Goal: Information Seeking & Learning: Learn about a topic

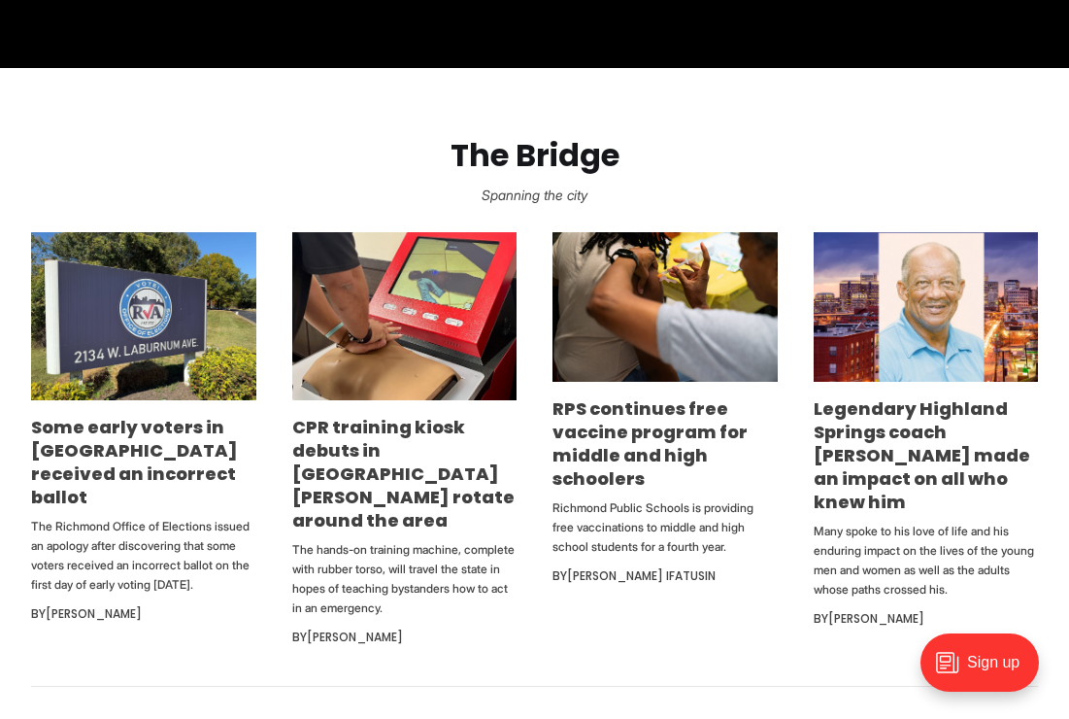
scroll to position [599, 0]
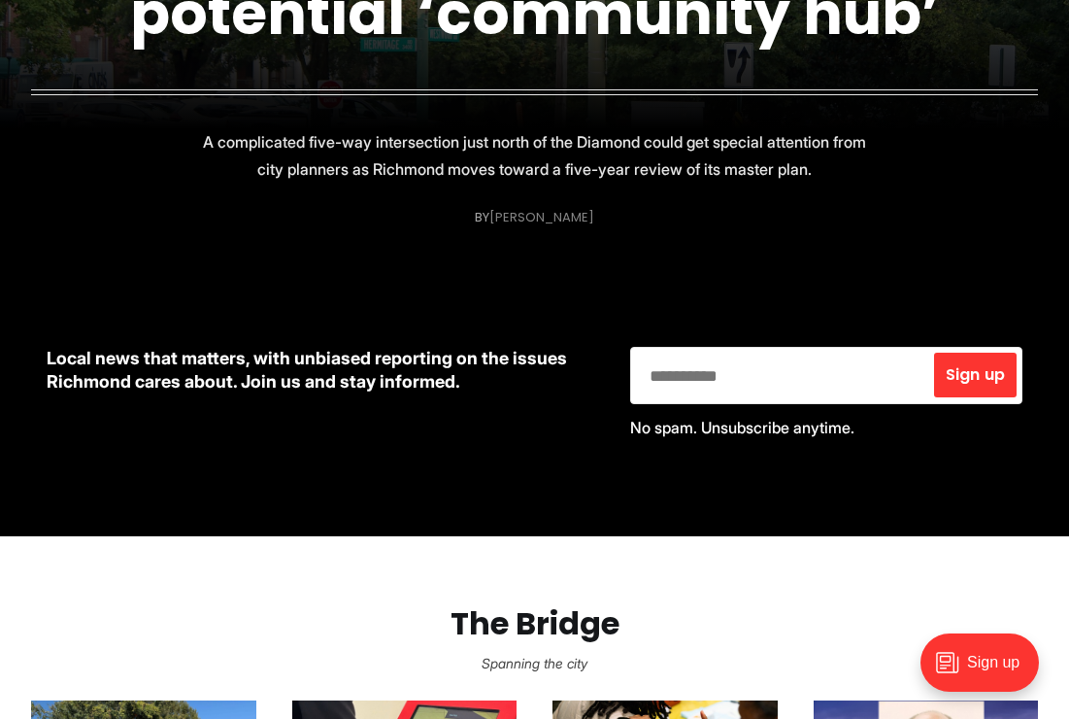
click at [553, 218] on link "[PERSON_NAME]" at bounding box center [541, 217] width 105 height 18
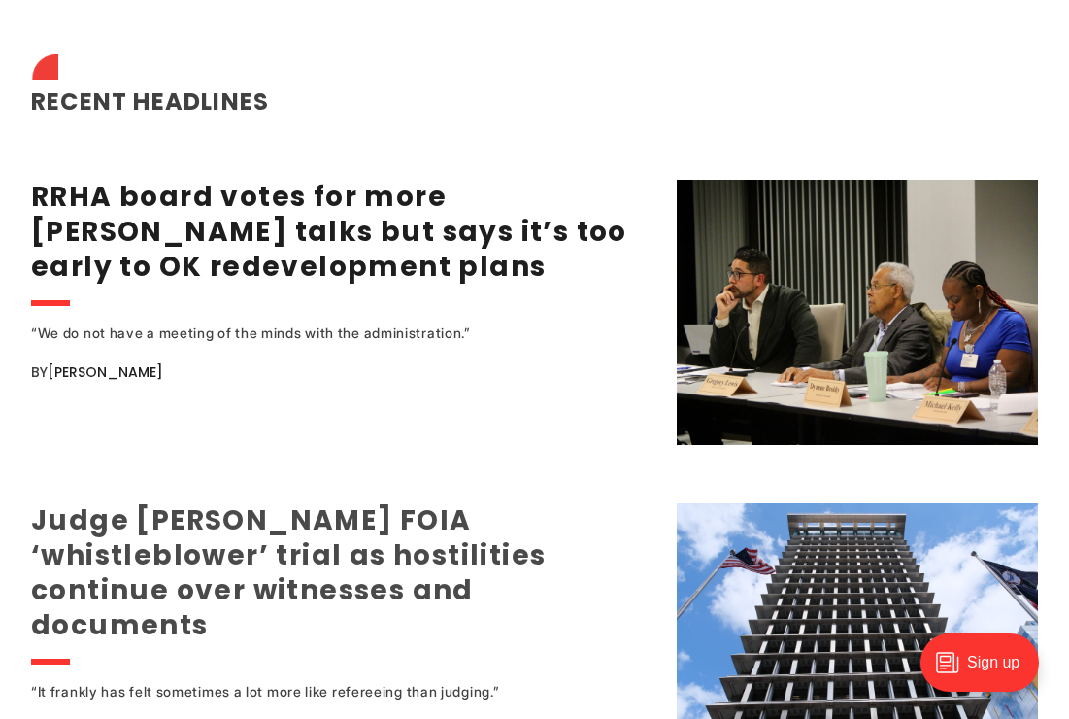
scroll to position [2416, 0]
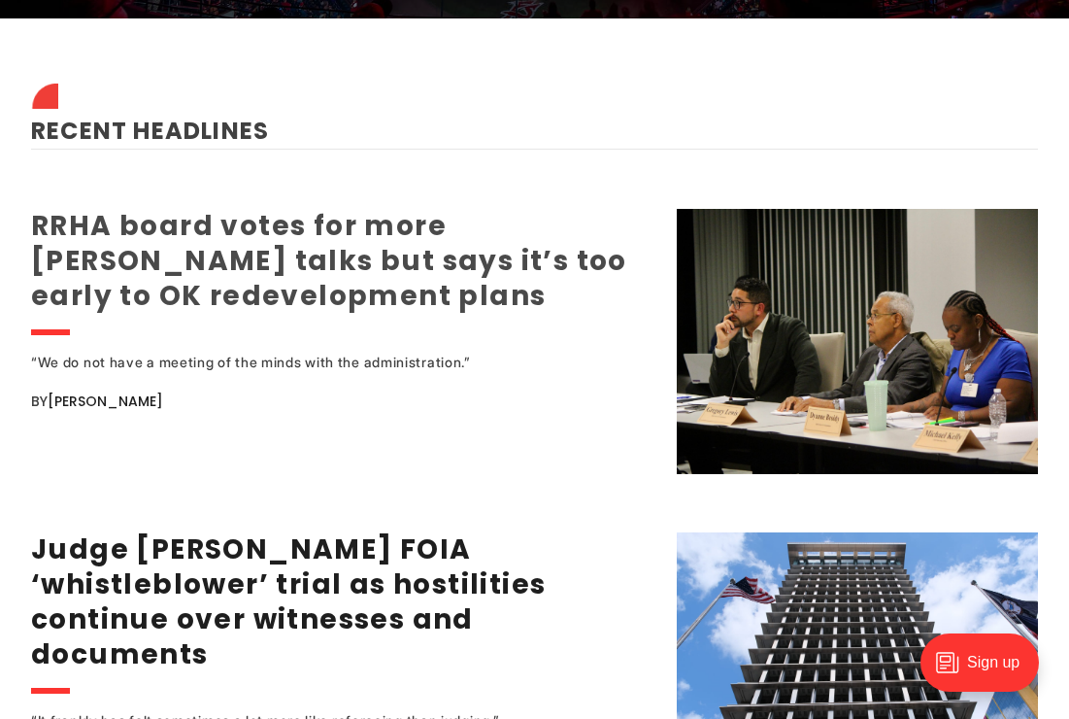
click at [448, 223] on link "RRHA board votes for more [PERSON_NAME] talks but says it’s too early to OK red…" at bounding box center [329, 261] width 596 height 108
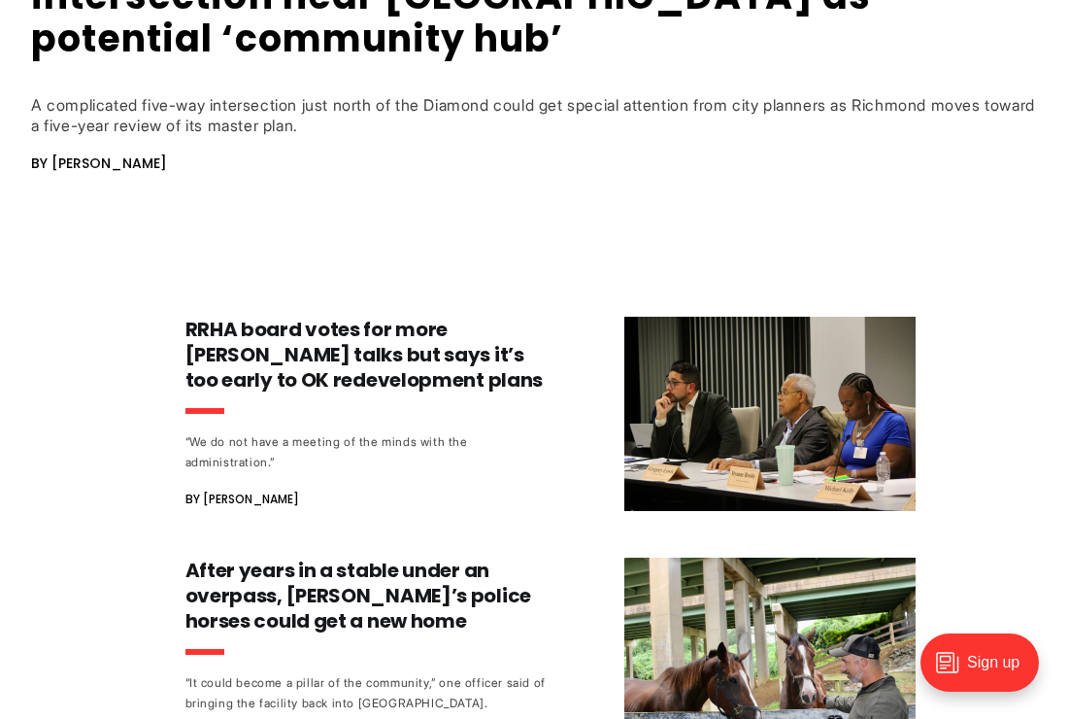
click at [302, 107] on div "A complicated five-way intersection just north of the Diamond could get special…" at bounding box center [534, 115] width 1007 height 41
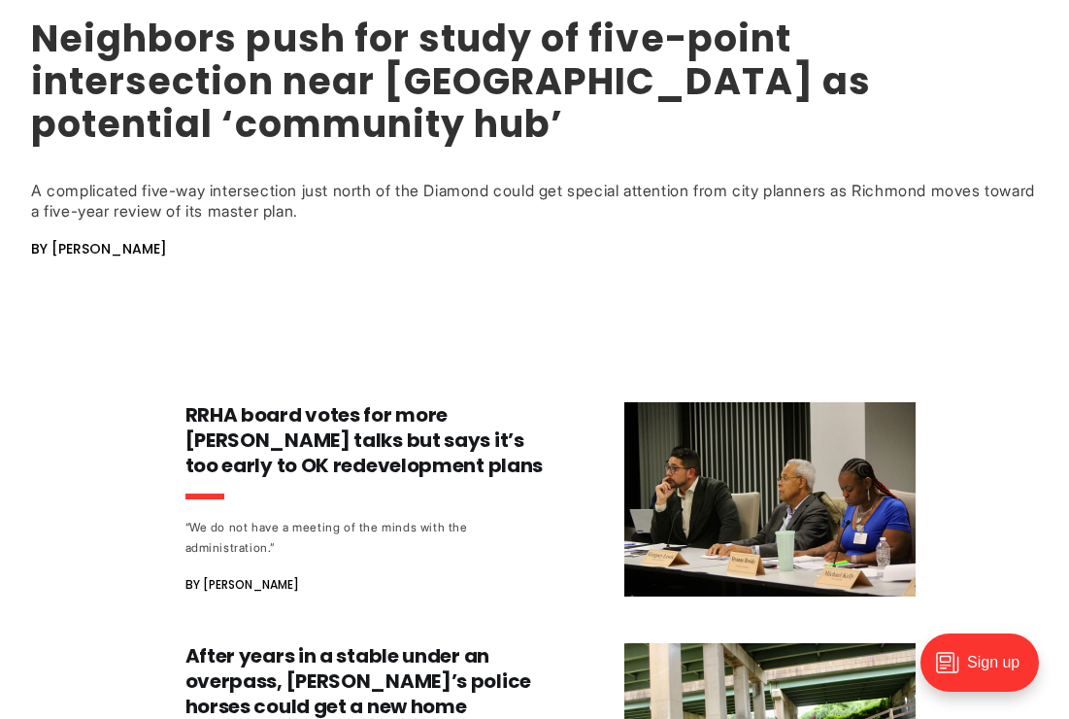
scroll to position [880, 0]
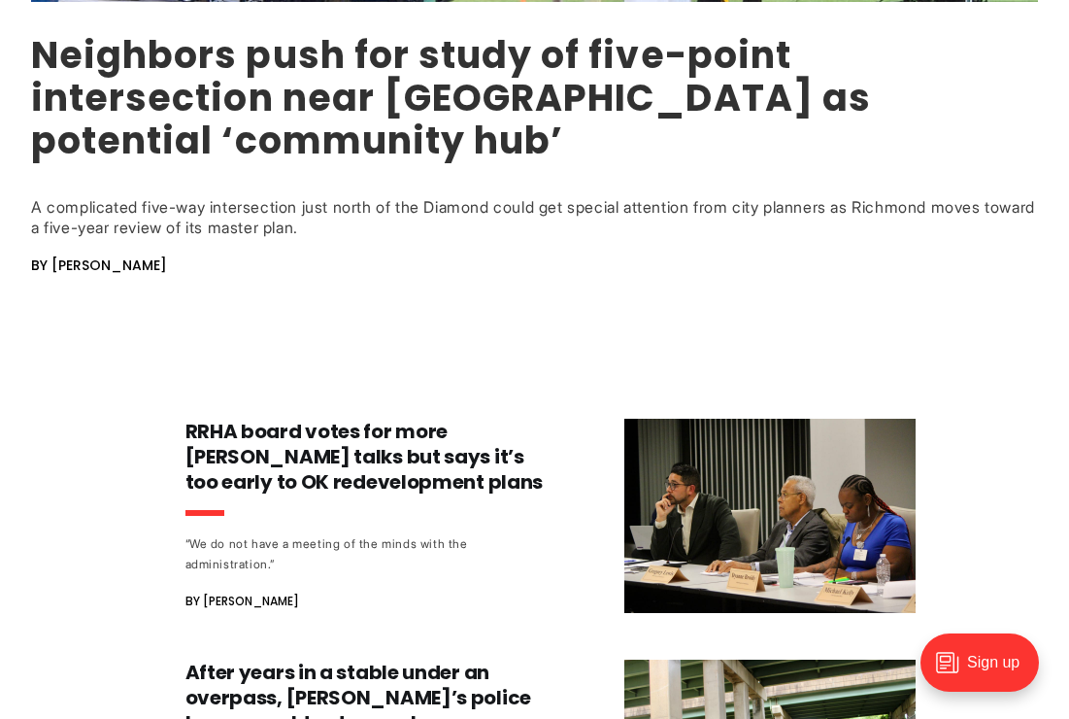
click at [237, 106] on link "Neighbors push for study of five-point intersection near Diamond as potential ‘…" at bounding box center [451, 97] width 840 height 137
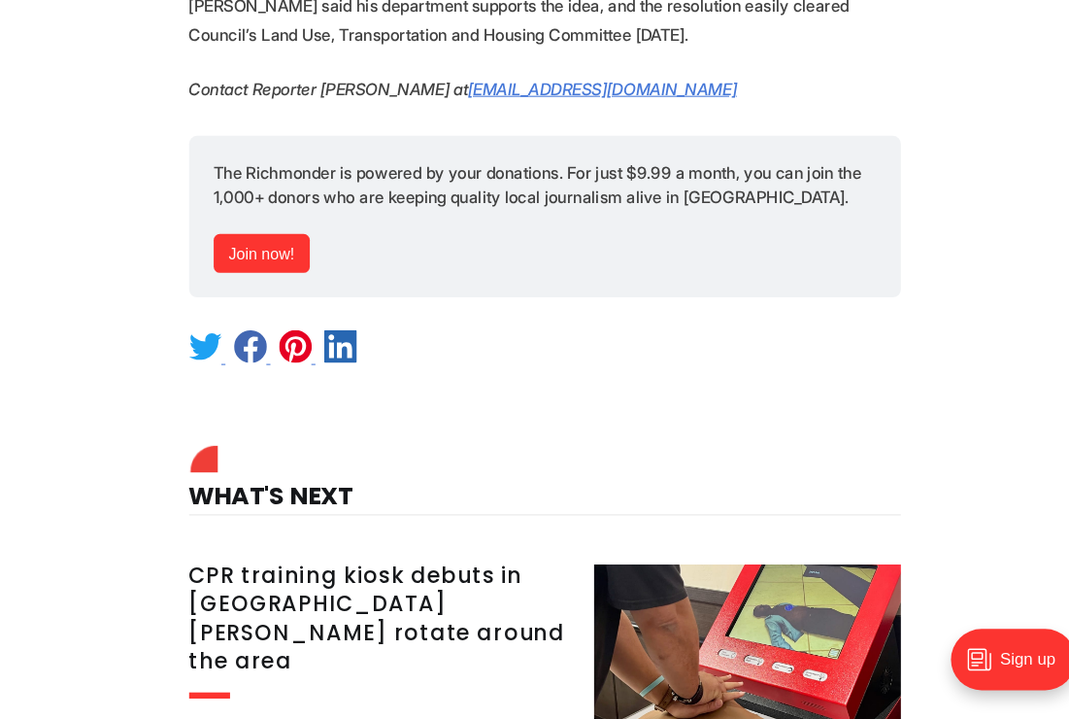
scroll to position [3271, 0]
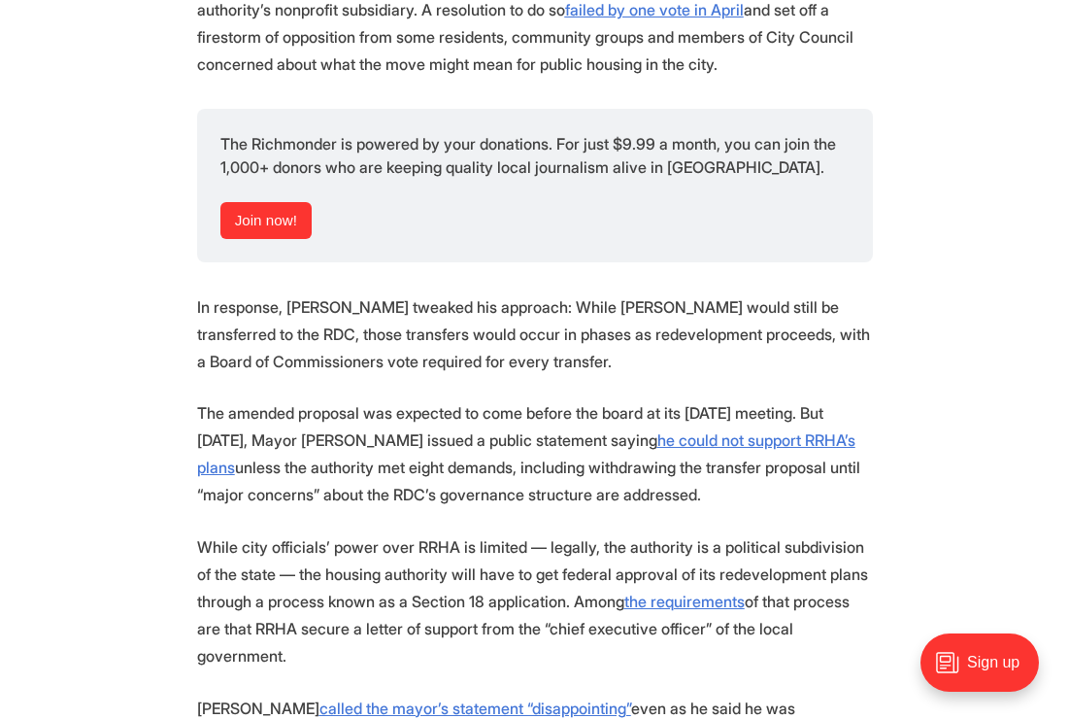
scroll to position [1612, 0]
